Goal: Check status: Check status

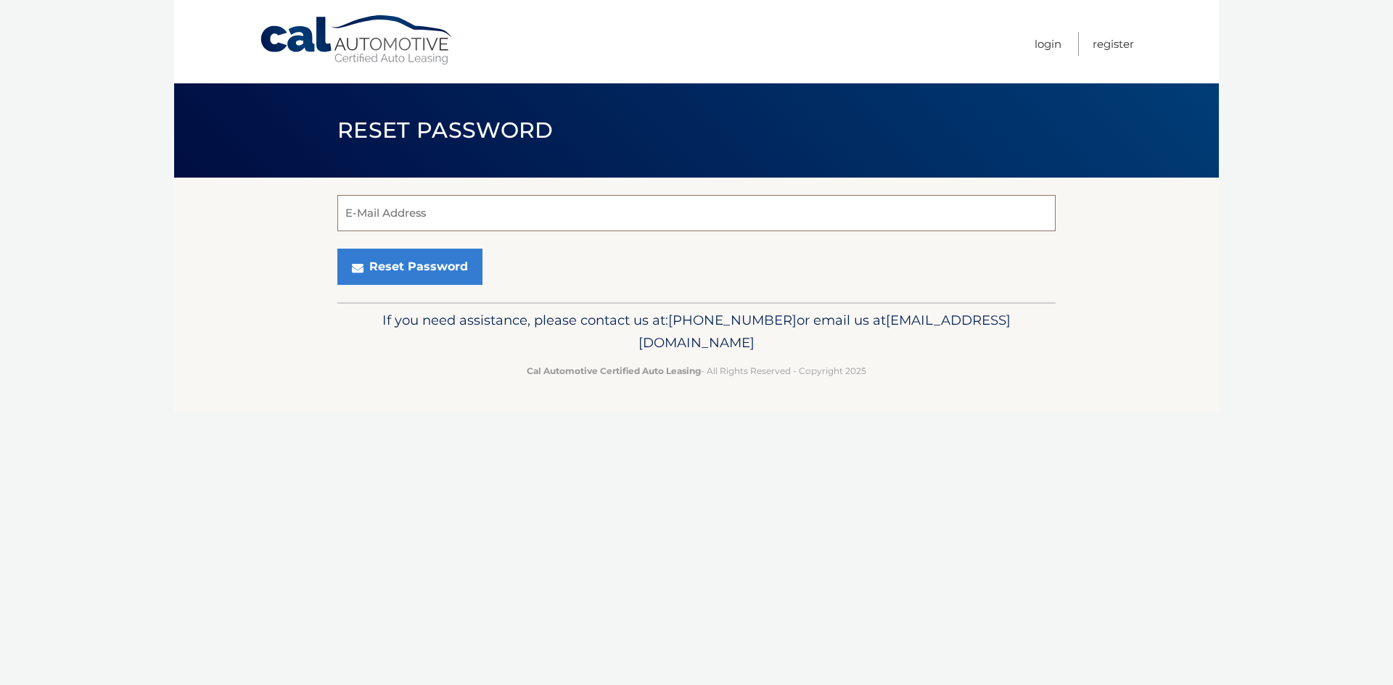
click at [537, 211] on input "E-Mail Address" at bounding box center [696, 213] width 718 height 36
type input "[EMAIL_ADDRESS][DOMAIN_NAME]"
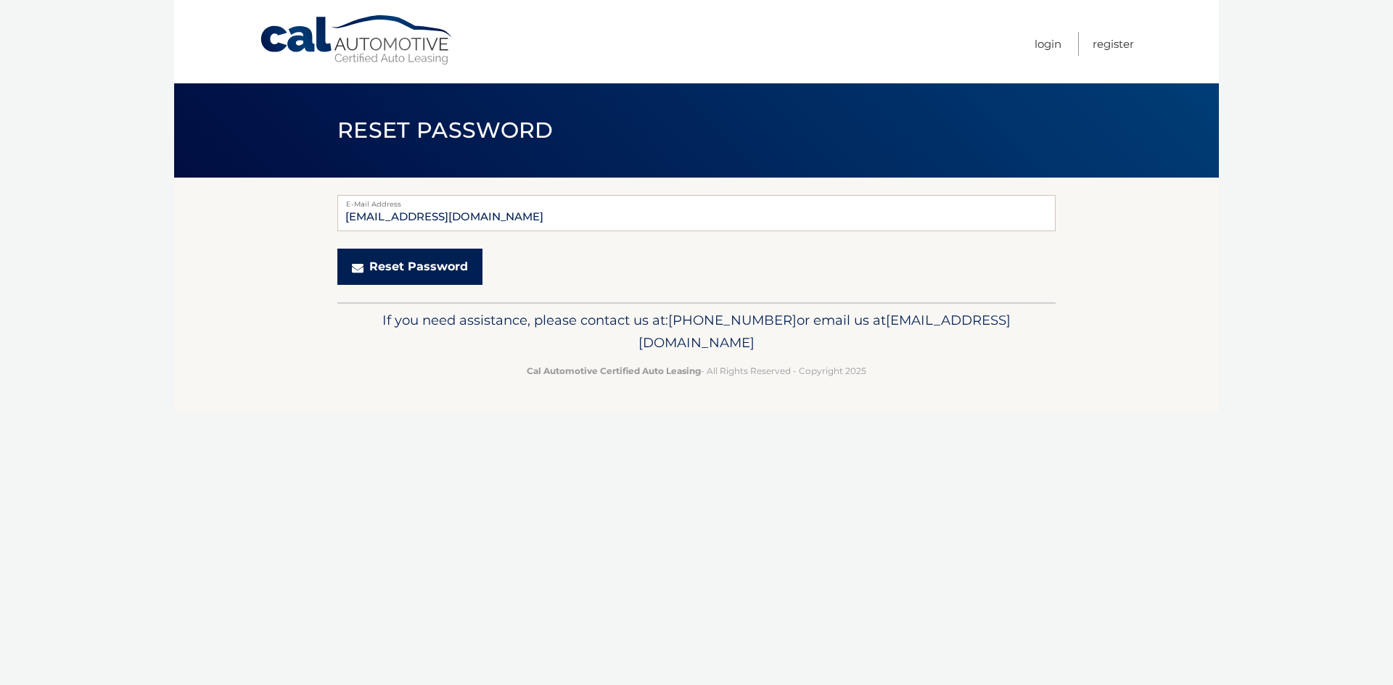
click at [434, 270] on button "Reset Password" at bounding box center [409, 267] width 145 height 36
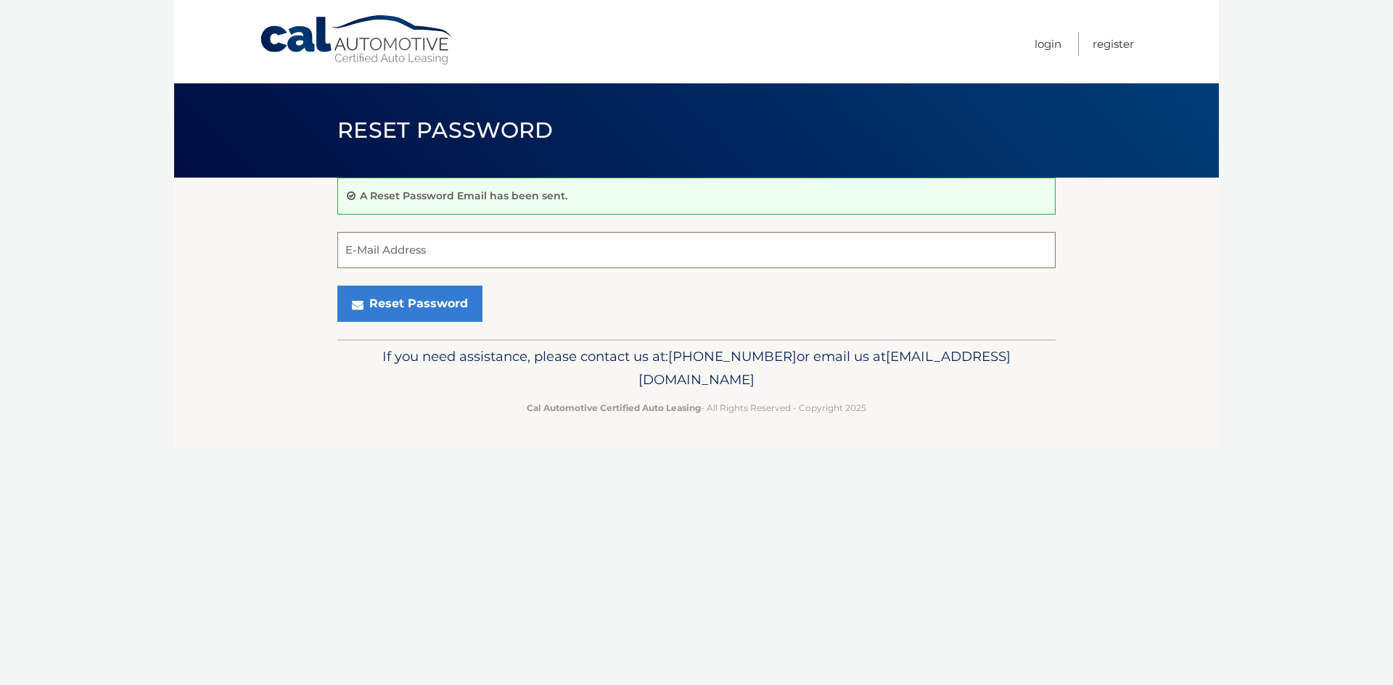
click at [471, 244] on input "E-Mail Address" at bounding box center [696, 250] width 718 height 36
type input "ajzingaro@gmail.com"
click at [449, 298] on button "Reset Password" at bounding box center [409, 304] width 145 height 36
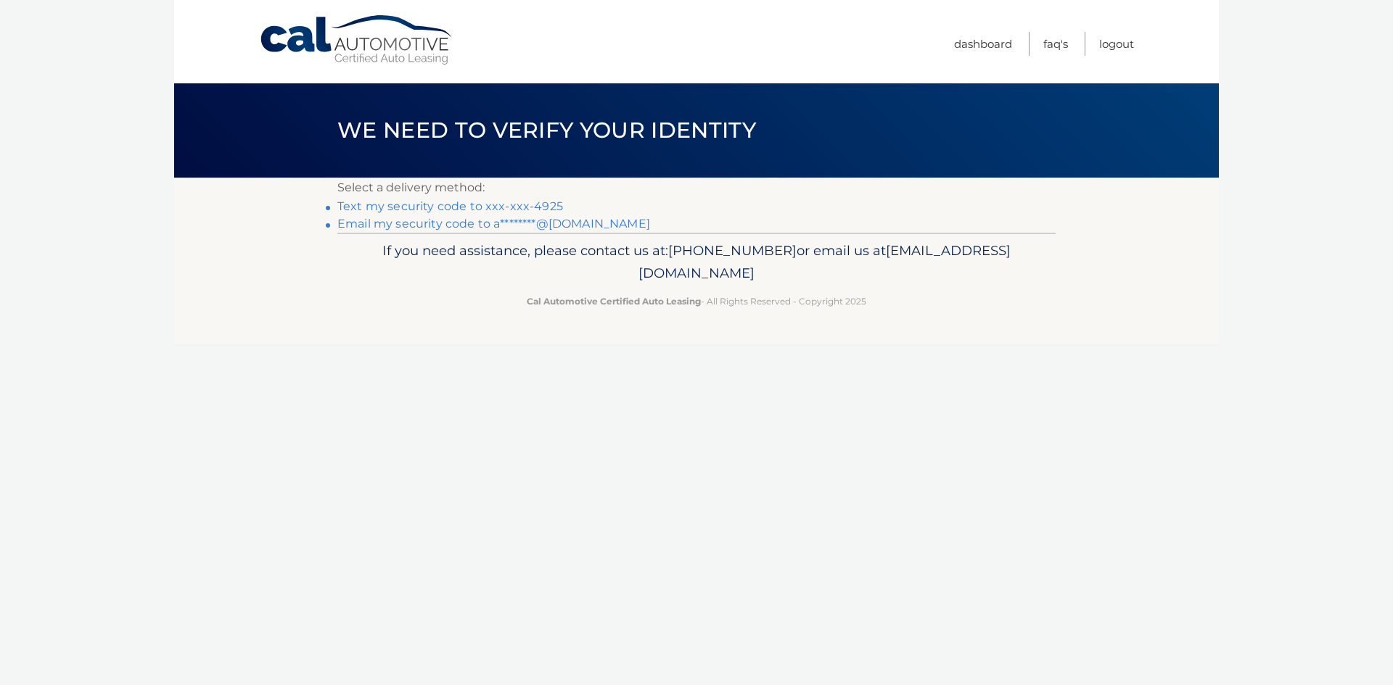
click at [431, 211] on link "Text my security code to xxx-xxx-4925" at bounding box center [450, 206] width 226 height 14
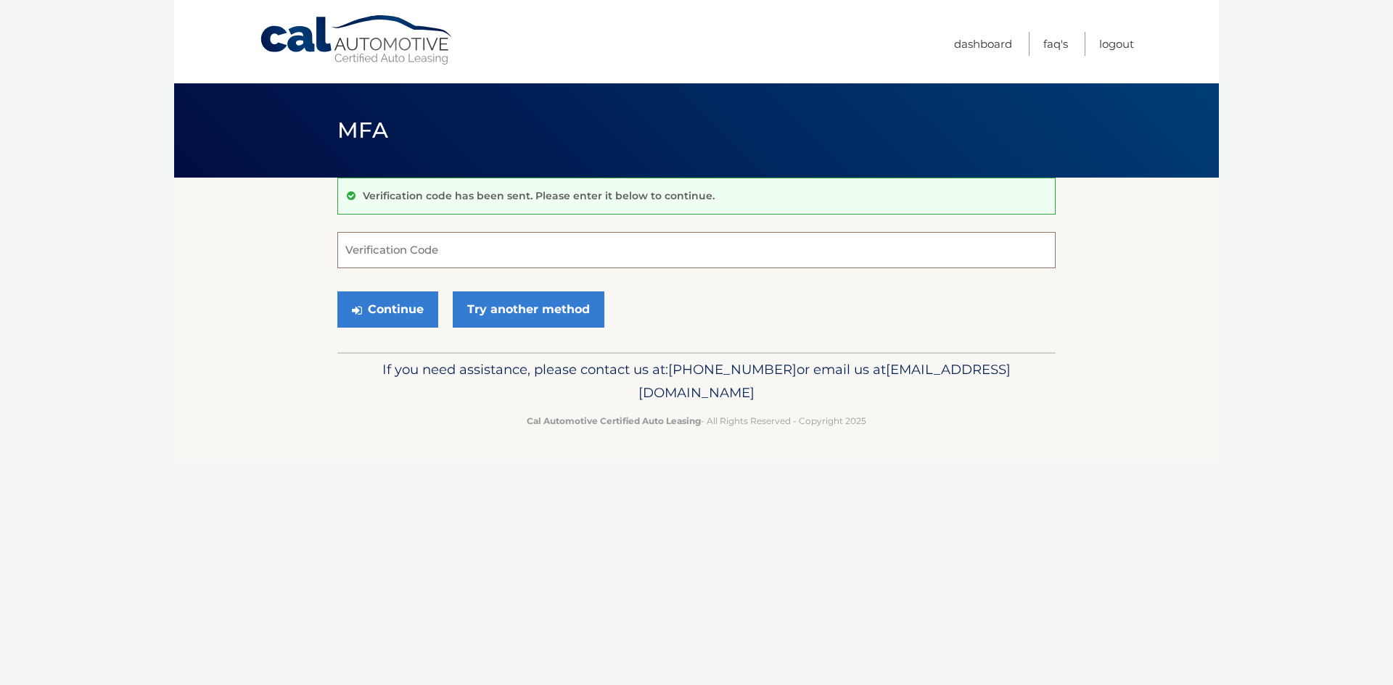
click at [451, 256] on input "Verification Code" at bounding box center [696, 250] width 718 height 36
type input "066112"
click at [417, 312] on button "Continue" at bounding box center [387, 310] width 101 height 36
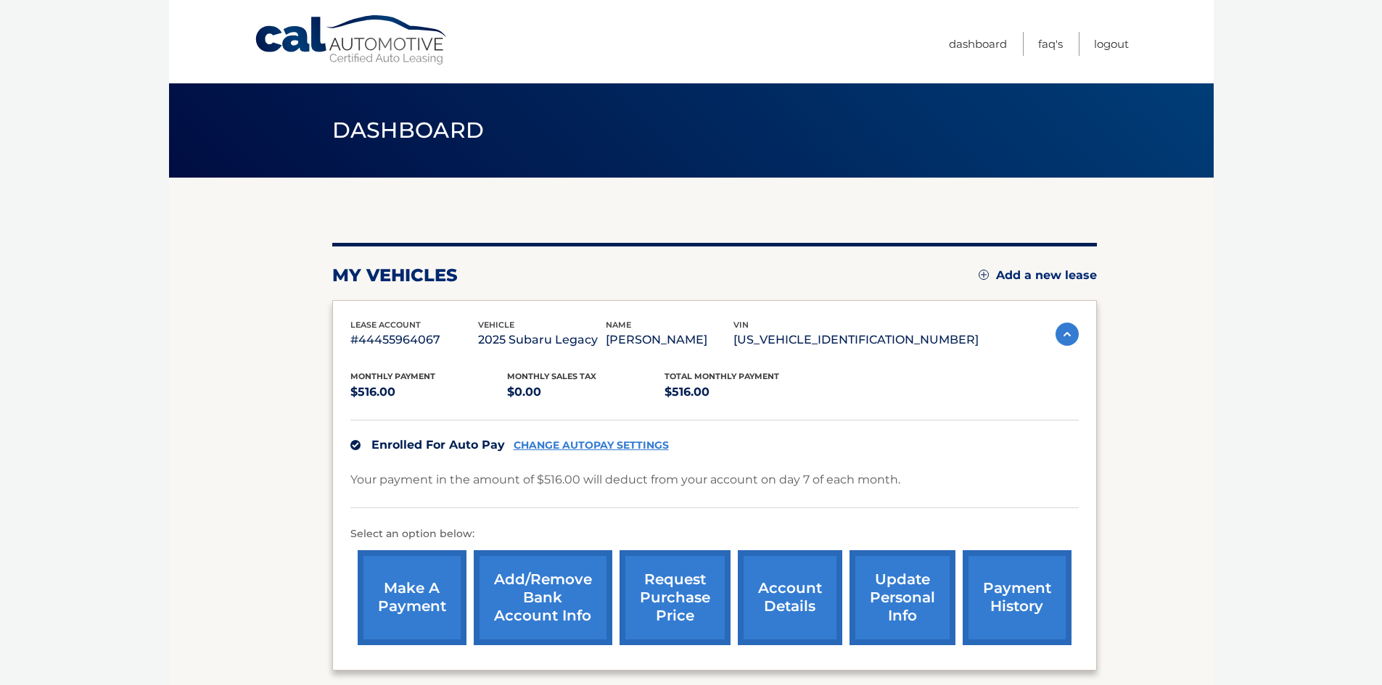
scroll to position [73, 0]
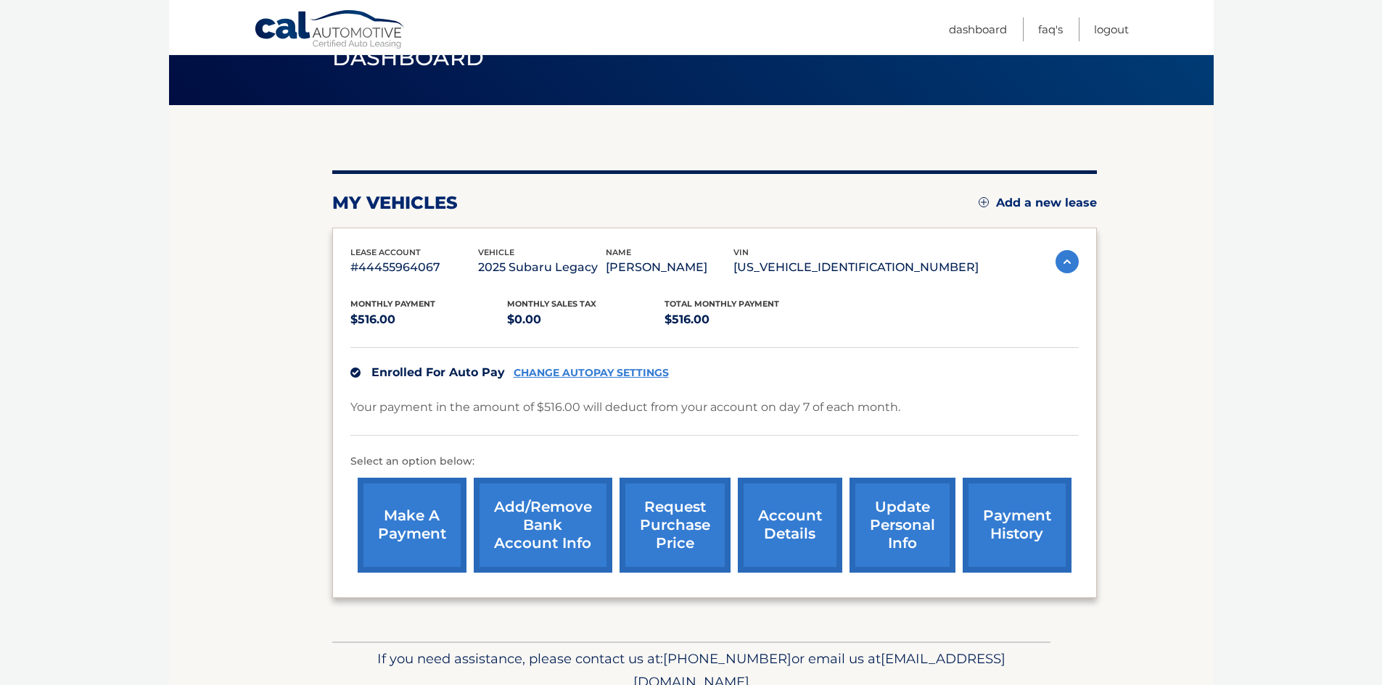
click at [1036, 544] on link "payment history" at bounding box center [1017, 525] width 109 height 95
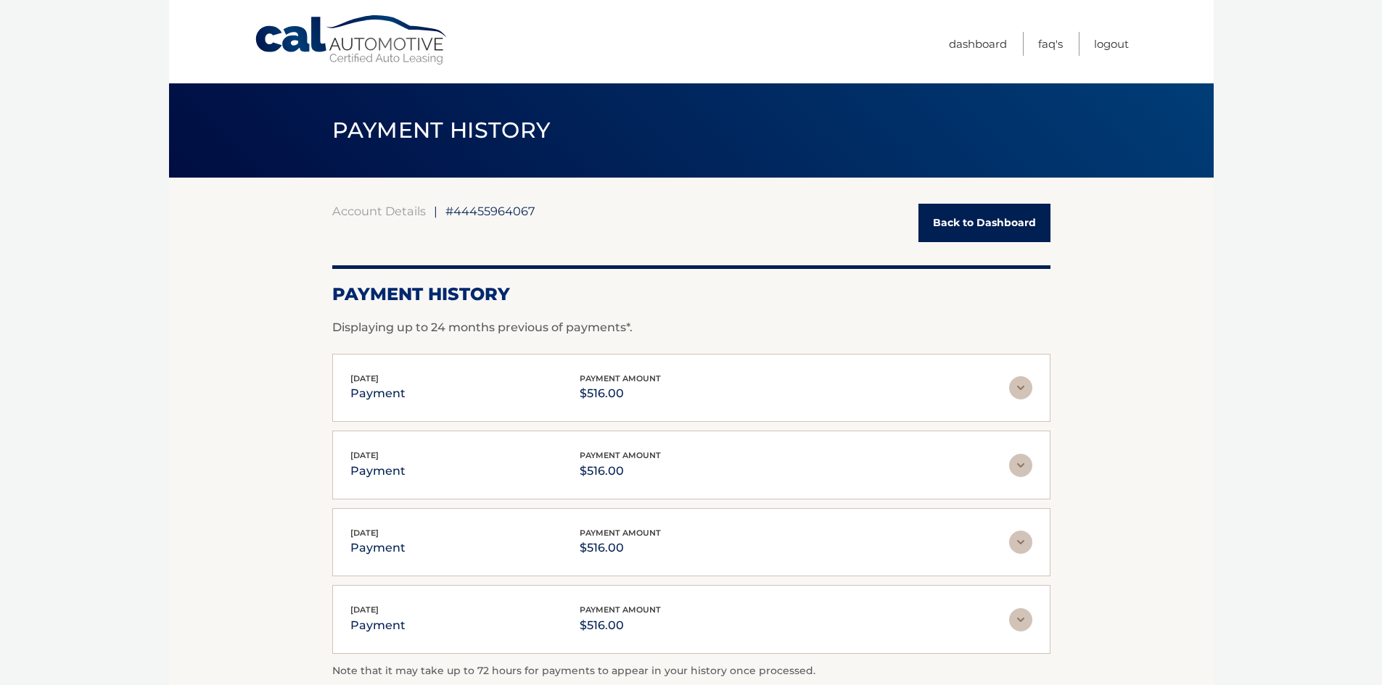
click at [1018, 389] on img at bounding box center [1020, 387] width 23 height 23
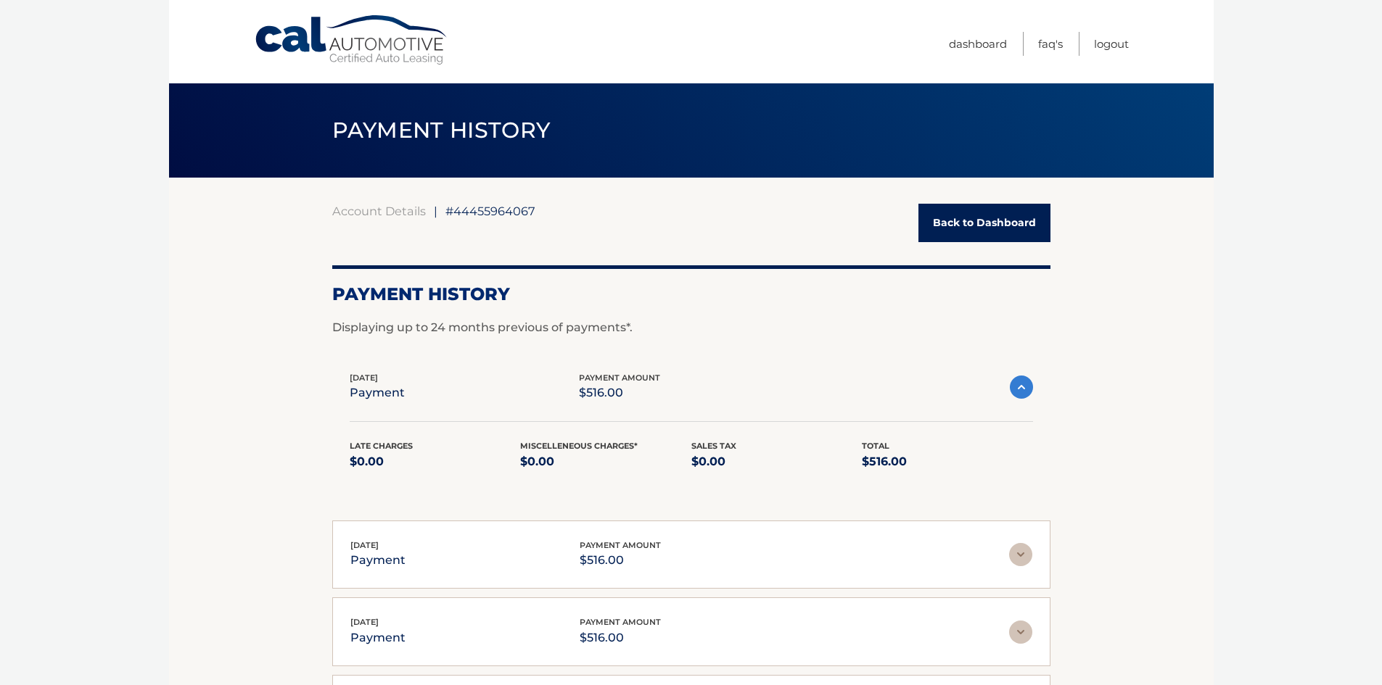
scroll to position [145, 0]
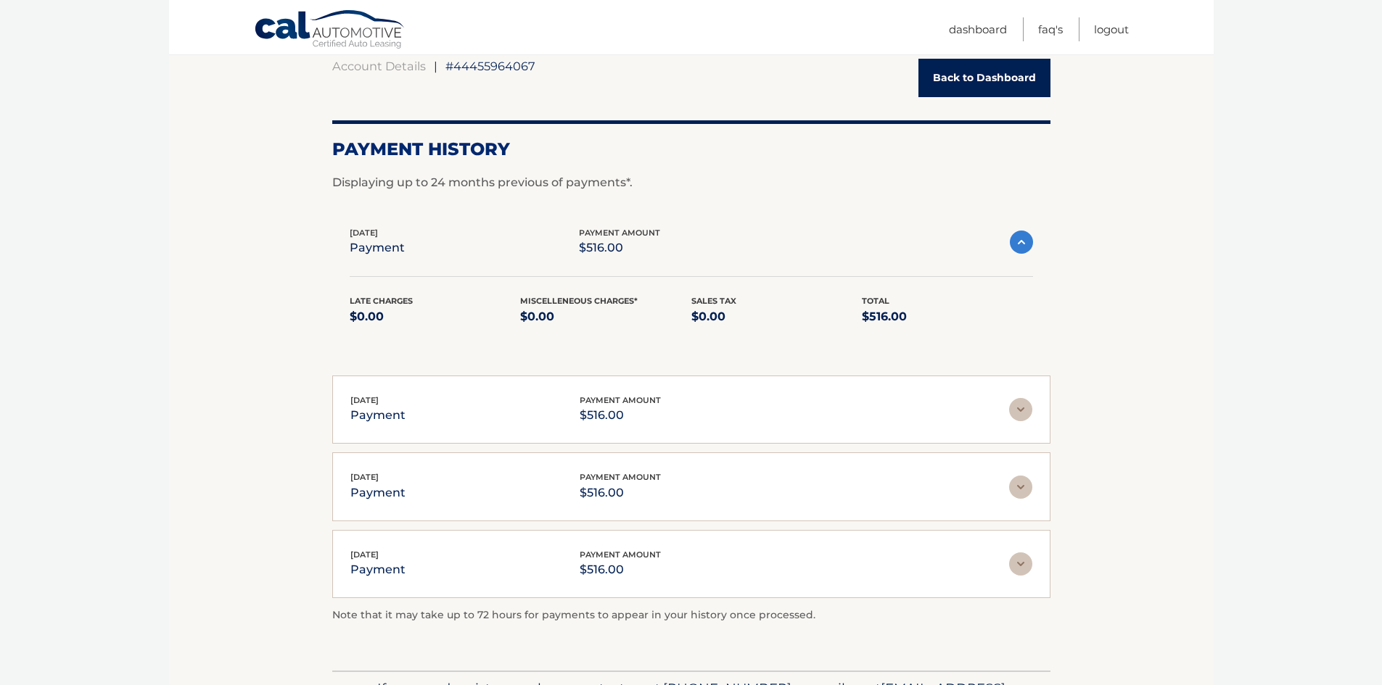
click at [1015, 490] on img at bounding box center [1020, 487] width 23 height 23
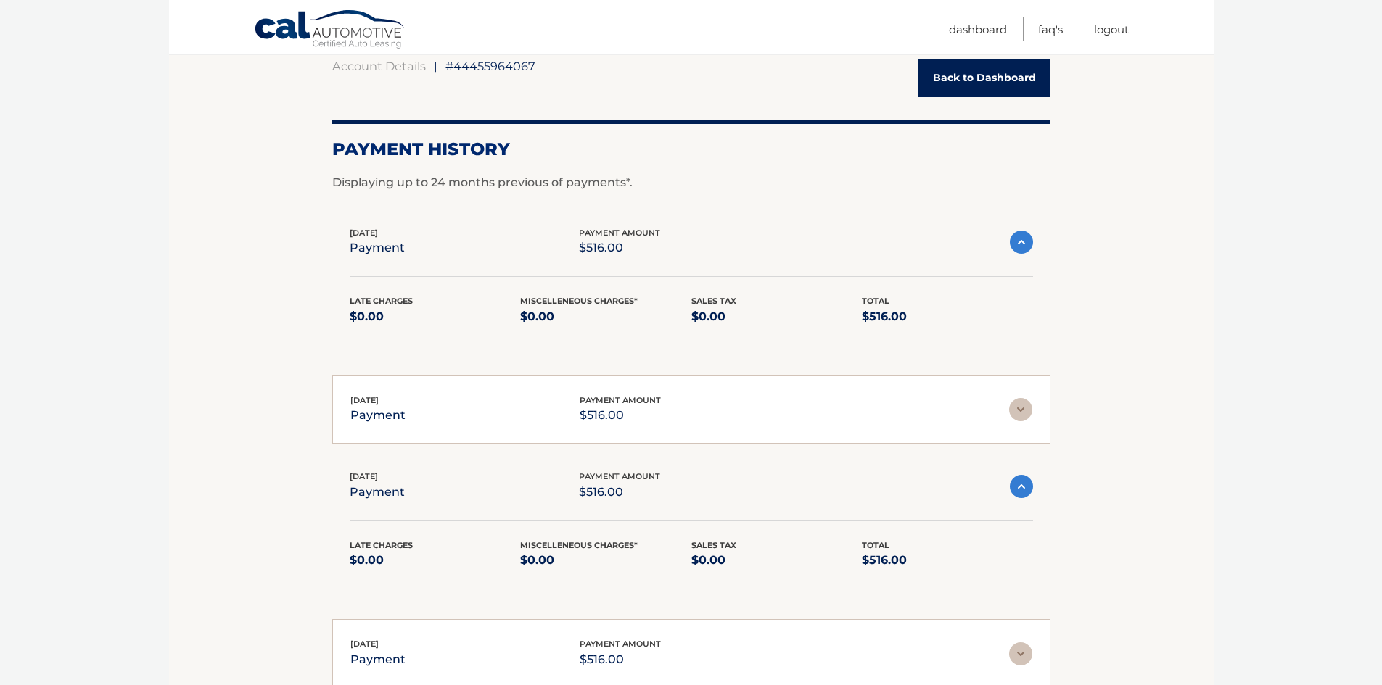
click at [389, 243] on p "payment" at bounding box center [377, 248] width 55 height 20
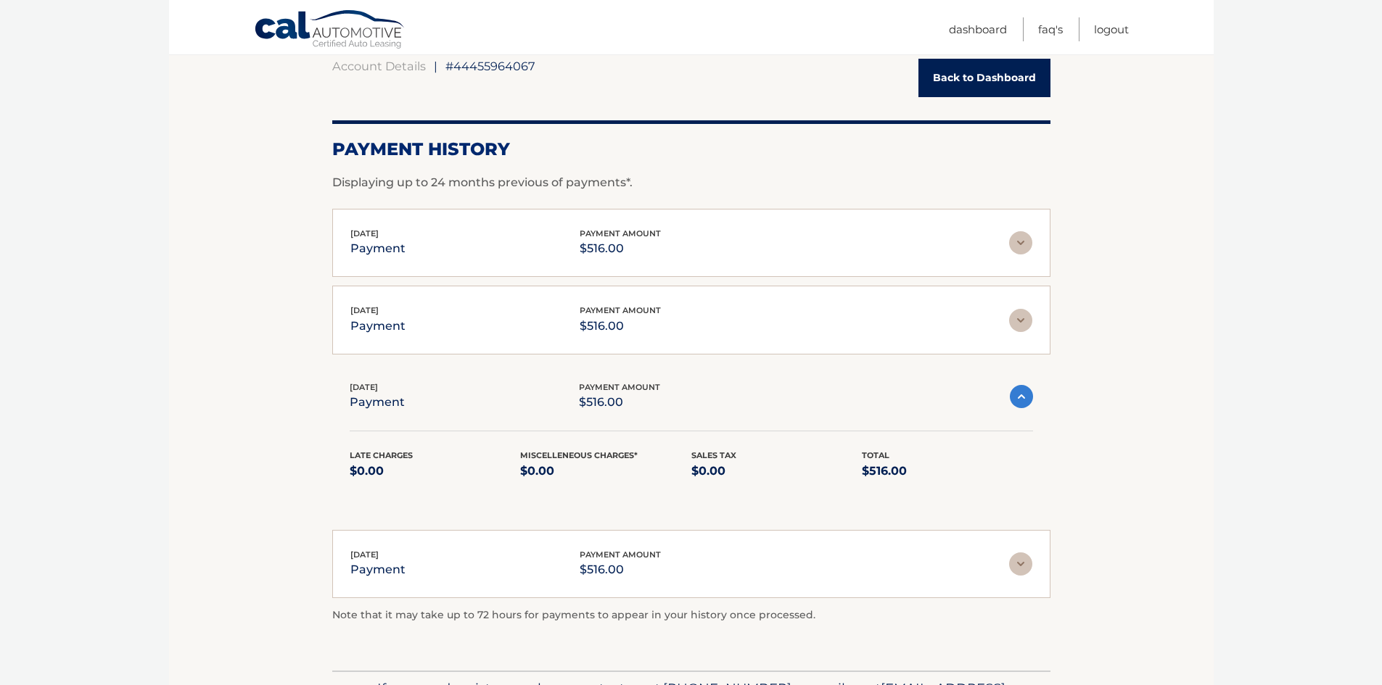
click at [1022, 247] on img at bounding box center [1020, 242] width 23 height 23
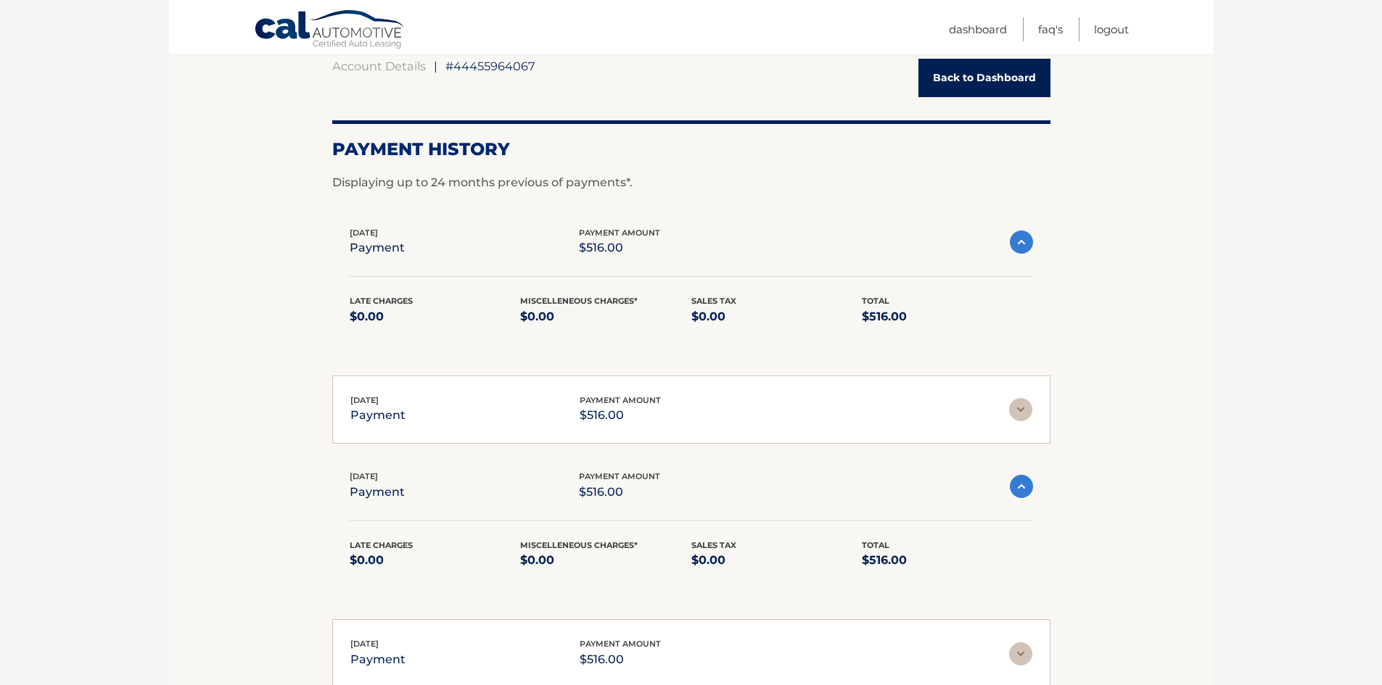
click at [933, 239] on div "[DATE] payment payment amount $516.00" at bounding box center [680, 242] width 660 height 33
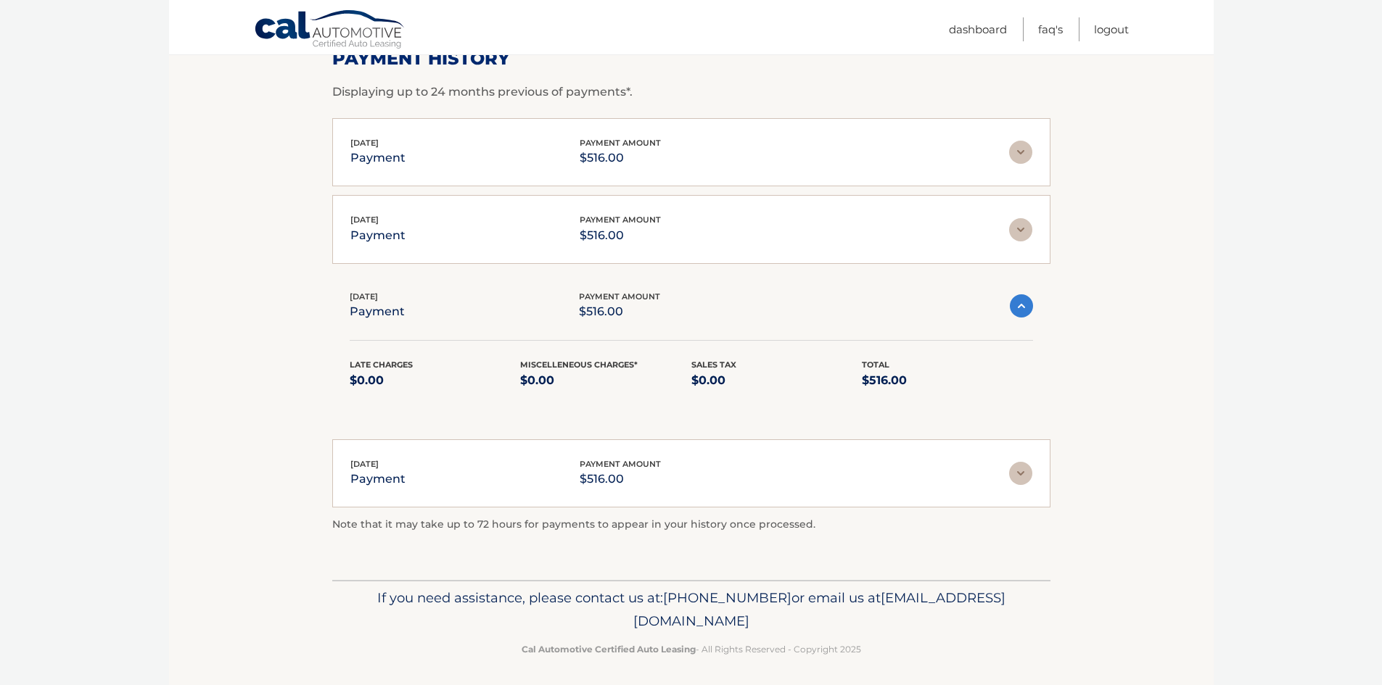
scroll to position [241, 0]
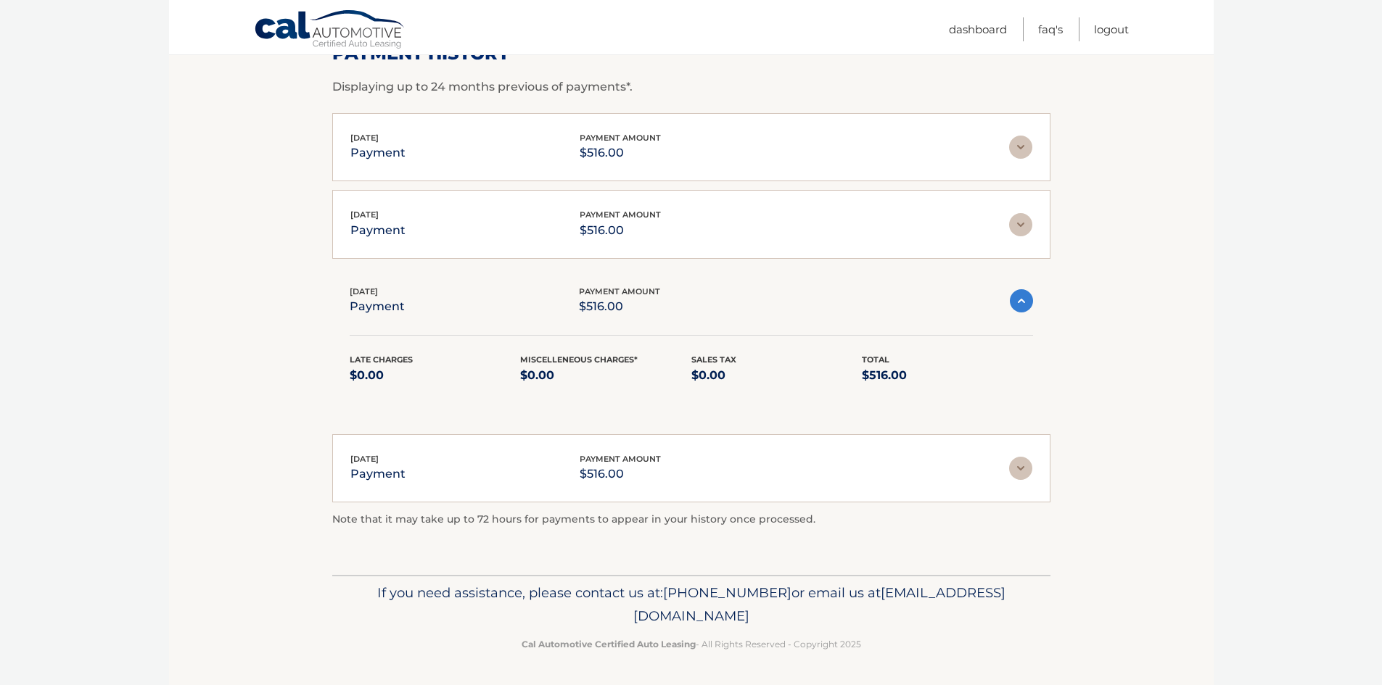
click at [1019, 470] on img at bounding box center [1020, 468] width 23 height 23
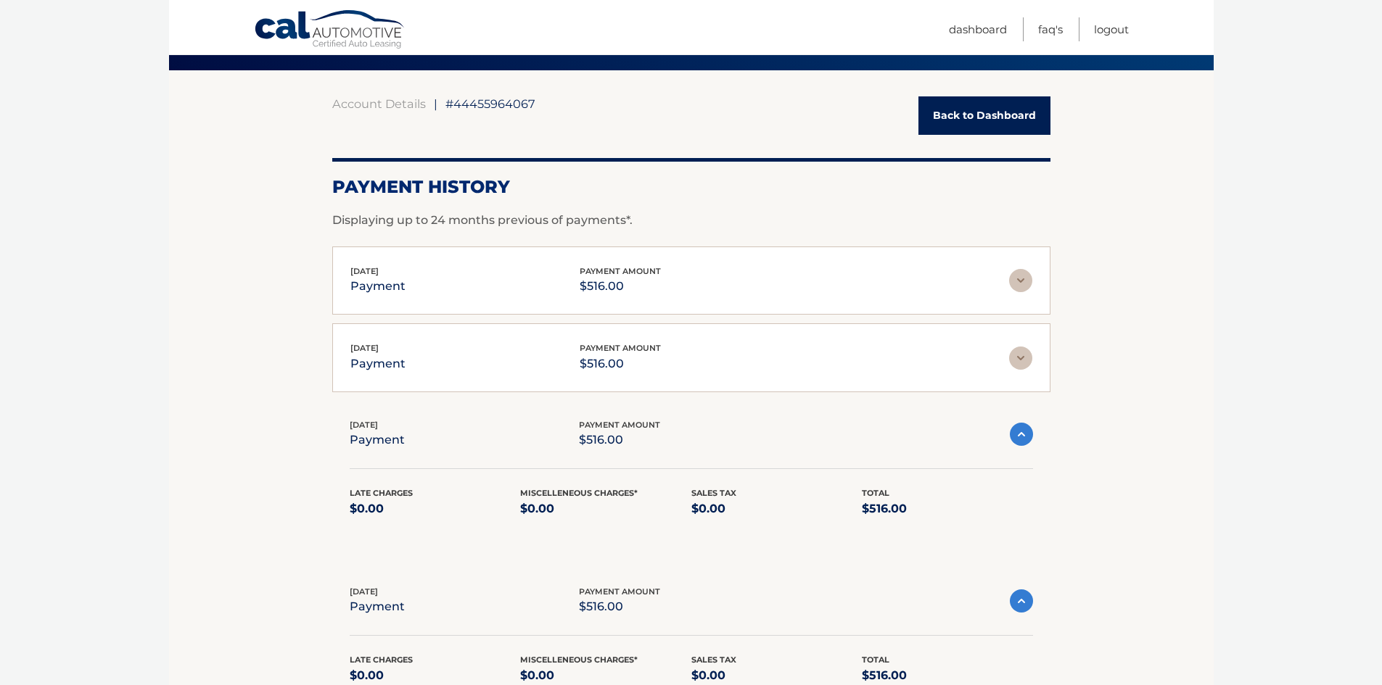
scroll to position [0, 0]
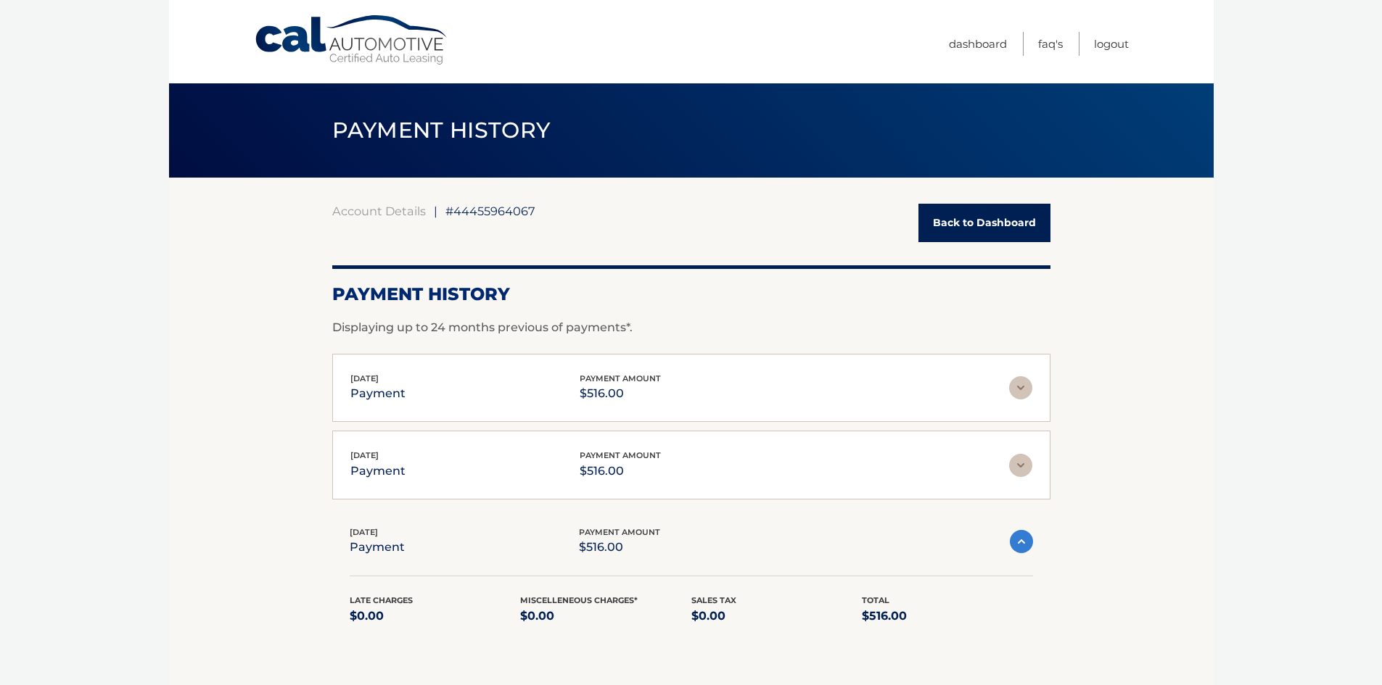
click at [388, 41] on link "Cal Automotive" at bounding box center [352, 40] width 196 height 51
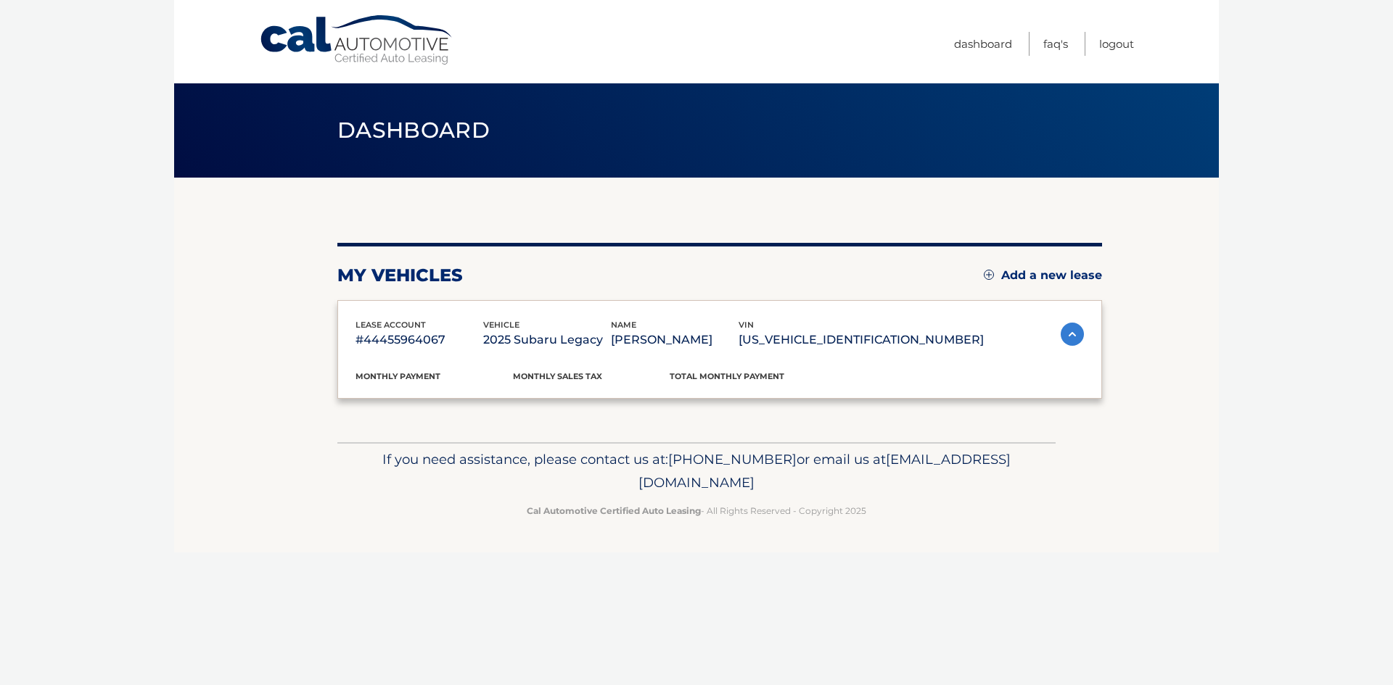
click at [398, 61] on link "Cal Automotive" at bounding box center [357, 40] width 196 height 51
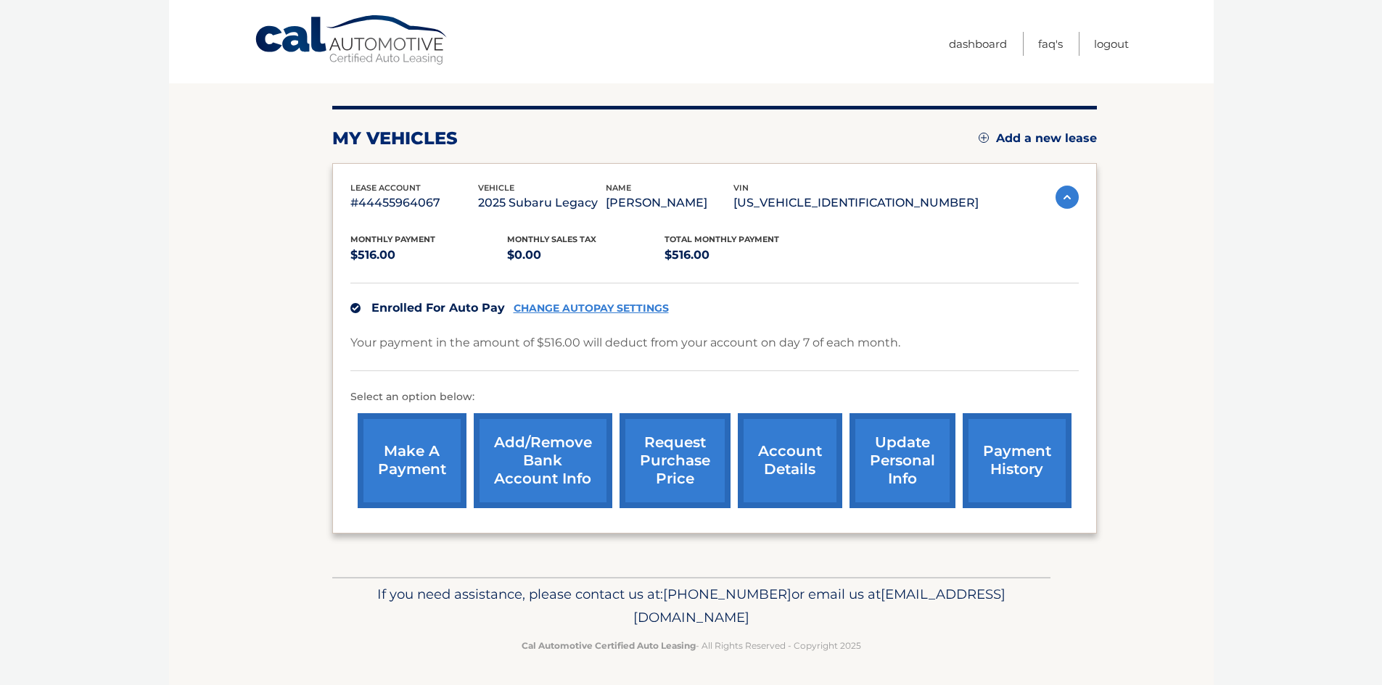
scroll to position [139, 0]
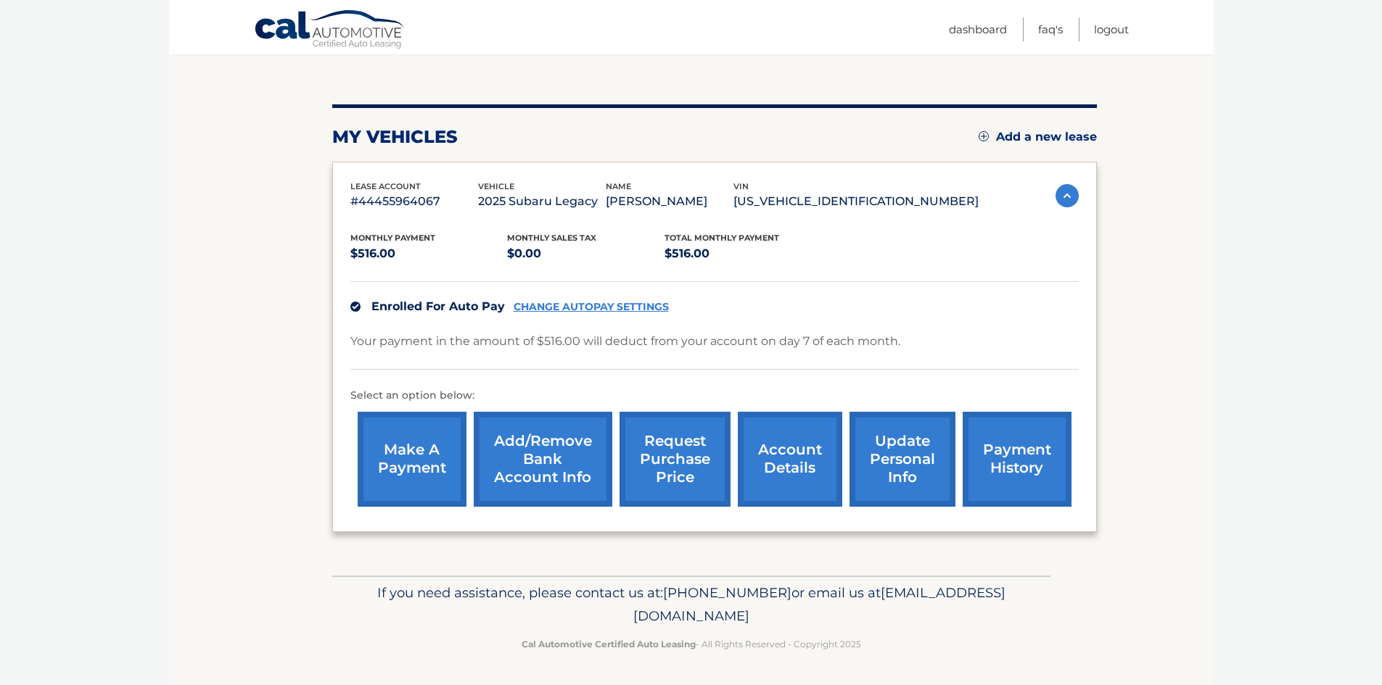
click at [387, 27] on link "Cal Automotive" at bounding box center [330, 30] width 152 height 42
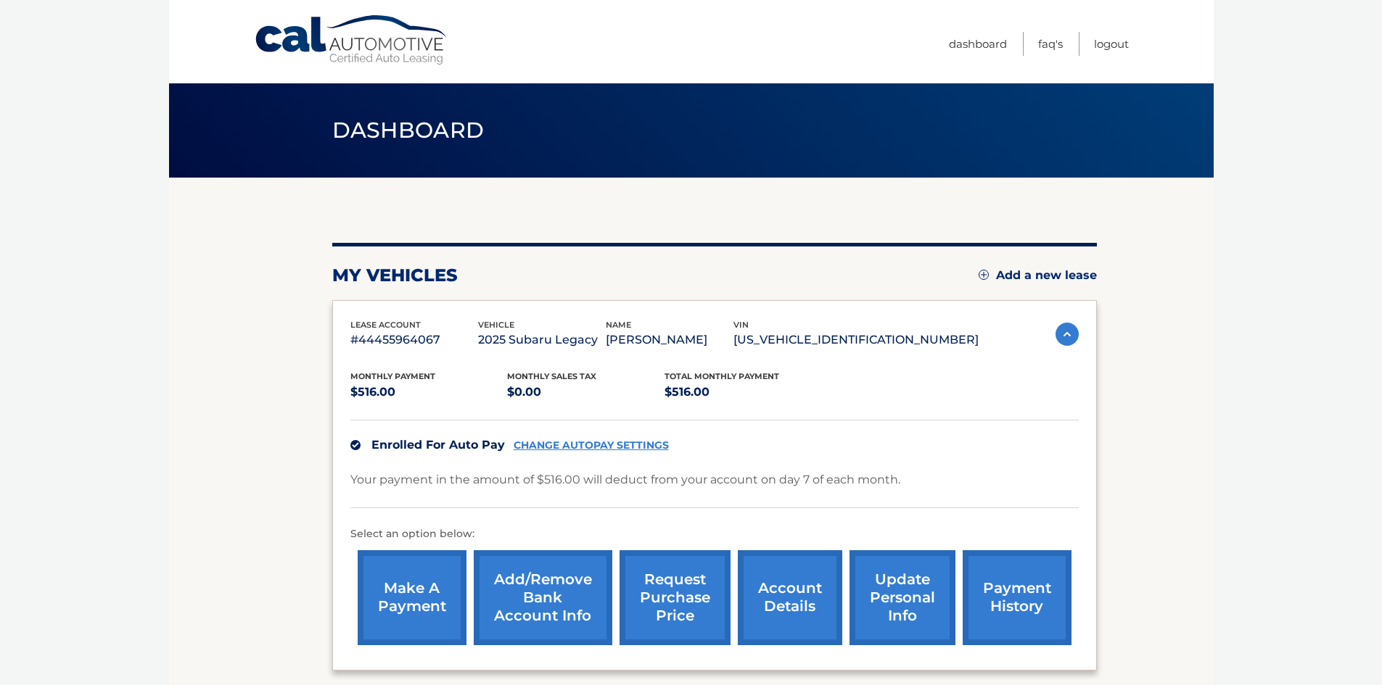
click at [783, 581] on link "account details" at bounding box center [790, 598] width 104 height 95
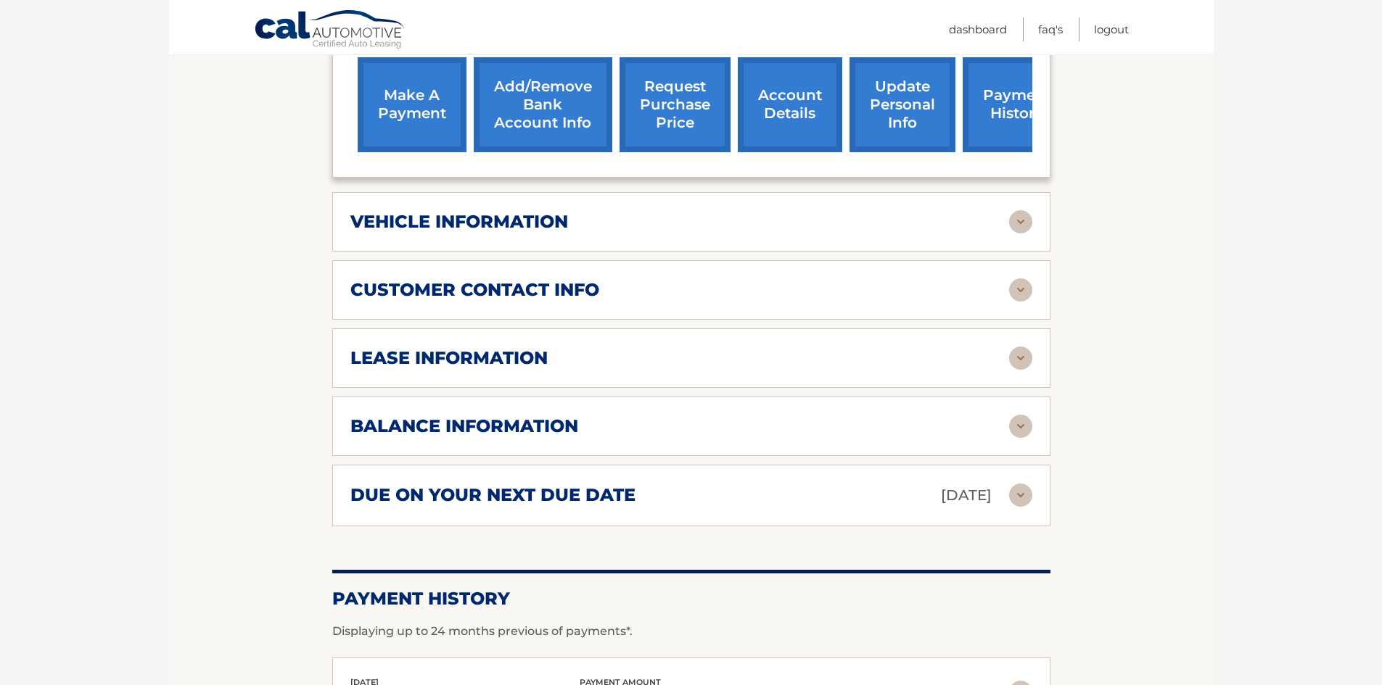
scroll to position [558, 0]
